Goal: Obtain resource: Obtain resource

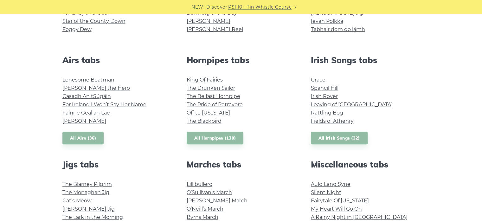
scroll to position [285, 0]
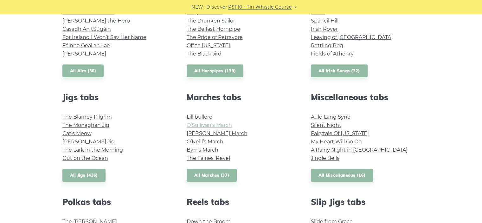
click at [200, 126] on link "O’Sullivan’s March" at bounding box center [209, 125] width 45 height 6
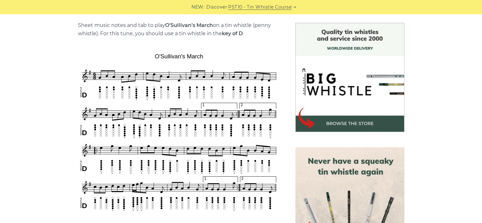
scroll to position [159, 0]
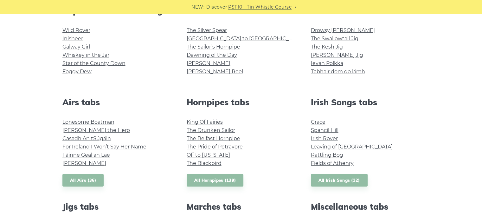
scroll to position [95, 0]
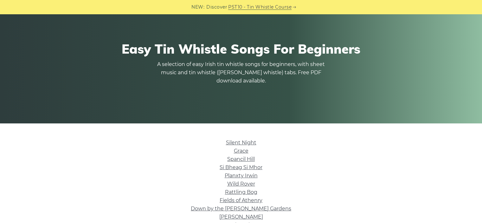
scroll to position [127, 0]
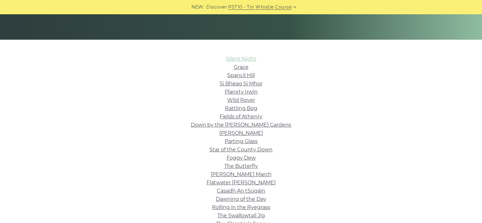
click at [246, 60] on link "Silent Night" at bounding box center [241, 59] width 30 height 6
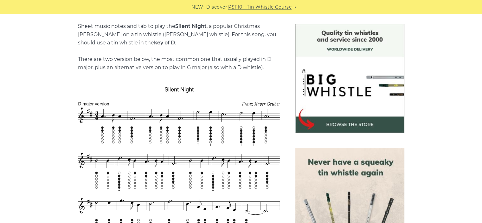
scroll to position [159, 0]
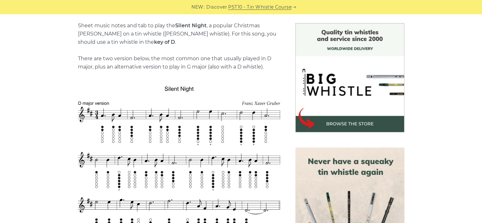
click at [382, 47] on img at bounding box center [350, 77] width 109 height 109
